Goal: Task Accomplishment & Management: Manage account settings

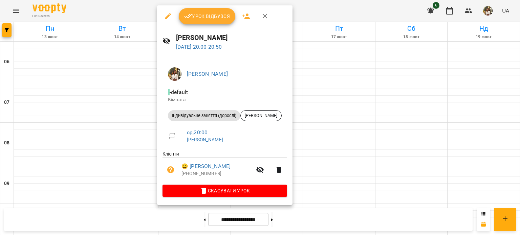
scroll to position [528, 0]
click at [199, 17] on span "Урок відбувся" at bounding box center [207, 16] width 46 height 8
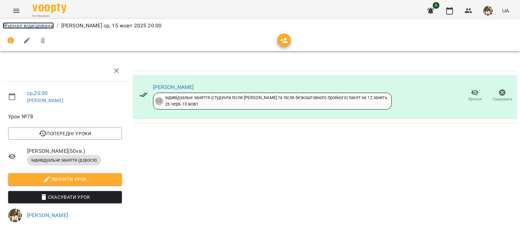
click at [37, 27] on link "Журнал відвідувань" at bounding box center [28, 25] width 51 height 6
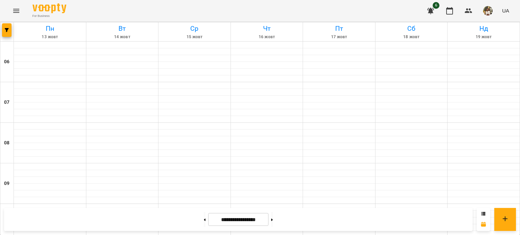
scroll to position [136, 0]
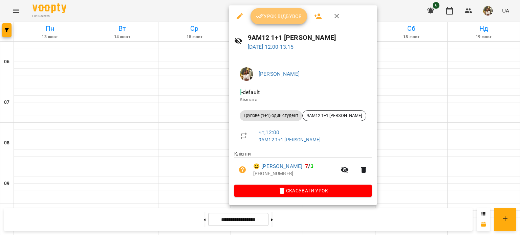
click at [272, 15] on span "Урок відбувся" at bounding box center [279, 16] width 46 height 8
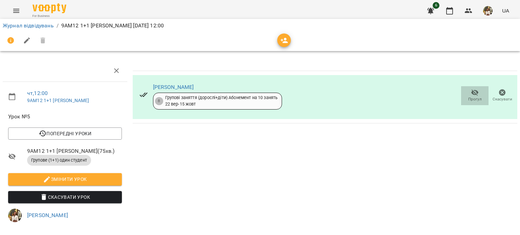
click at [466, 96] on span "Прогул" at bounding box center [475, 96] width 19 height 14
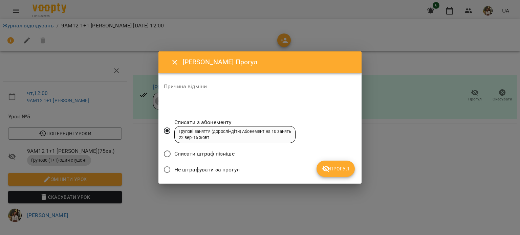
click at [223, 169] on span "Не штрафувати за прогул" at bounding box center [206, 170] width 65 height 8
click at [212, 104] on textarea at bounding box center [260, 103] width 192 height 6
type textarea "**********"
click at [328, 173] on button "Прогул" at bounding box center [336, 169] width 38 height 16
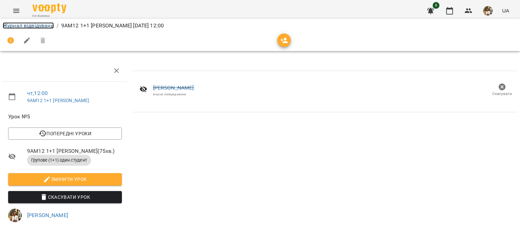
click at [33, 25] on link "Журнал відвідувань" at bounding box center [28, 25] width 51 height 6
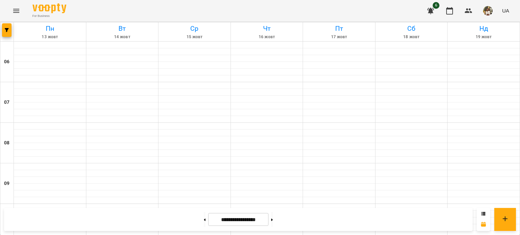
scroll to position [528, 0]
